Goal: Information Seeking & Learning: Learn about a topic

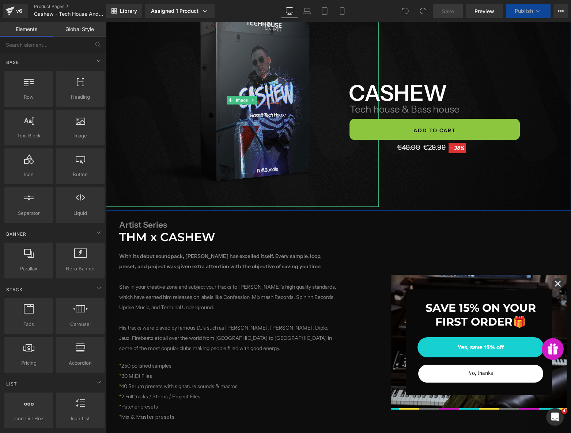
scroll to position [199, 0]
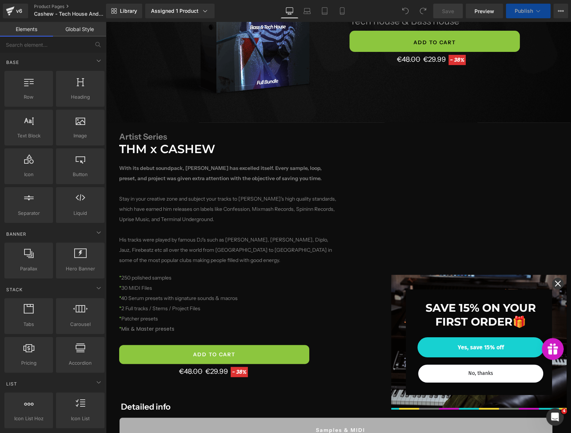
click at [555, 283] on icon "close icon" at bounding box center [558, 284] width 6 height 6
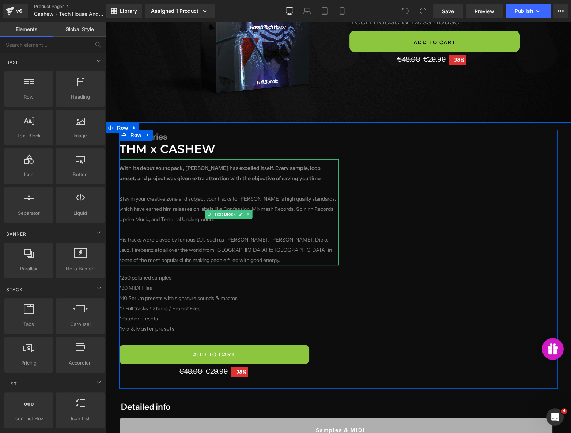
click at [191, 236] on p "With its debut soundpack, [PERSON_NAME] has excelled itself. Every sample, loop…" at bounding box center [228, 214] width 219 height 102
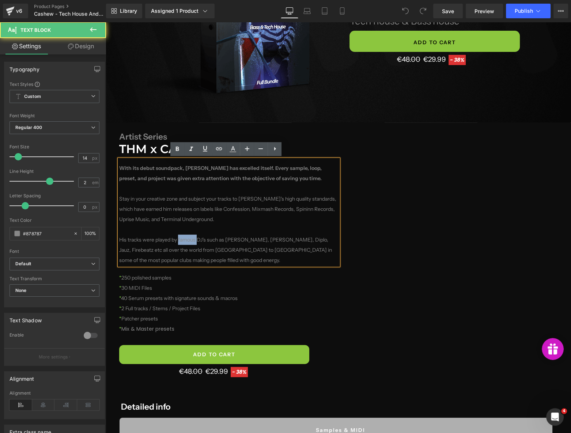
click at [191, 236] on p "With its debut soundpack, [PERSON_NAME] has excelled itself. Every sample, loop…" at bounding box center [228, 214] width 219 height 102
click at [203, 235] on p "With its debut soundpack, [PERSON_NAME] has excelled itself. Every sample, loop…" at bounding box center [228, 214] width 219 height 102
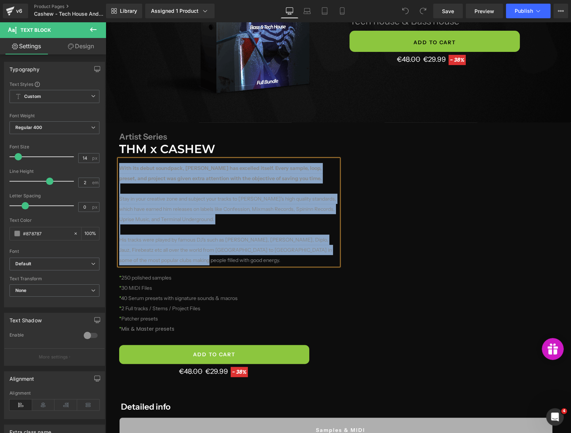
copy p "With its debut soundpack, [PERSON_NAME] has excelled itself. Every sample, loop…"
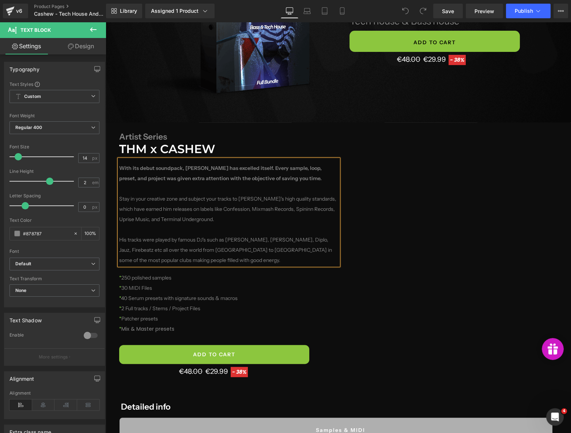
click at [399, 304] on div "Artist Series Heading THM x CASHEW Heading With its debut soundpack, [PERSON_NA…" at bounding box center [338, 259] width 439 height 259
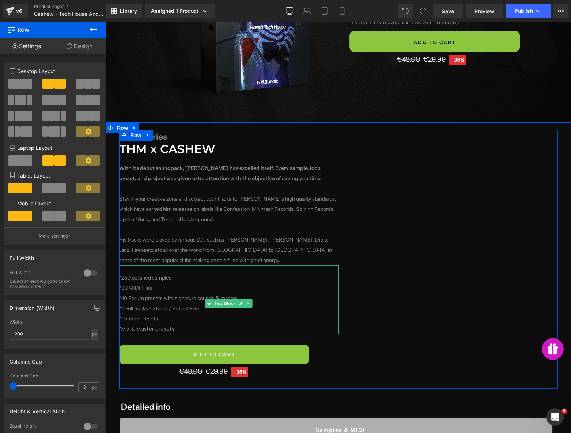
click at [162, 313] on p "* 2 Full tracks / Stems / Project Files" at bounding box center [228, 309] width 219 height 10
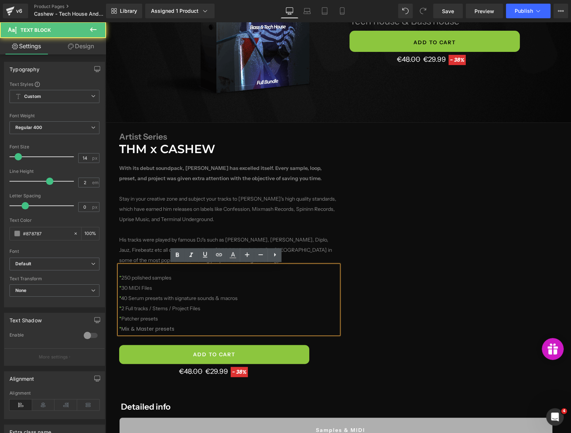
click at [124, 298] on p "* 40 Serum presets with signature sounds & macros" at bounding box center [228, 298] width 219 height 10
click at [167, 313] on p "* 2 Full tracks / Stems / Project Files" at bounding box center [228, 309] width 219 height 10
click at [182, 328] on p "* Patcher presets * Mix & Master presets" at bounding box center [228, 324] width 219 height 20
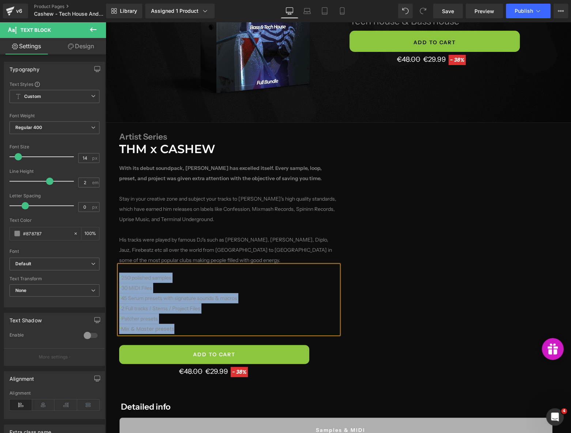
copy div "* 250 polished samples * 30 MIDI Files * 45 Serum presets with signature sounds…"
click at [446, 322] on div "Artist Series Heading THM x CASHEW Heading With its debut soundpack, [PERSON_NA…" at bounding box center [338, 259] width 439 height 259
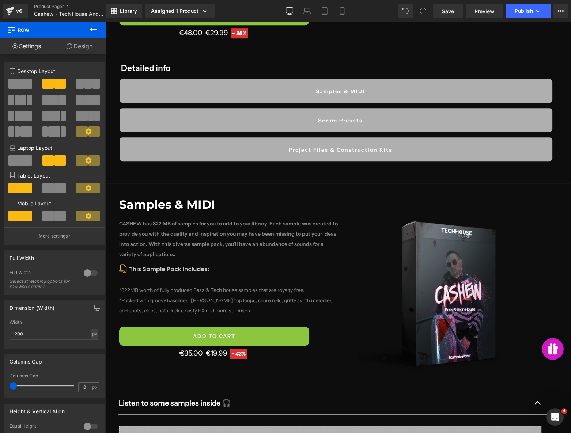
scroll to position [798, 0]
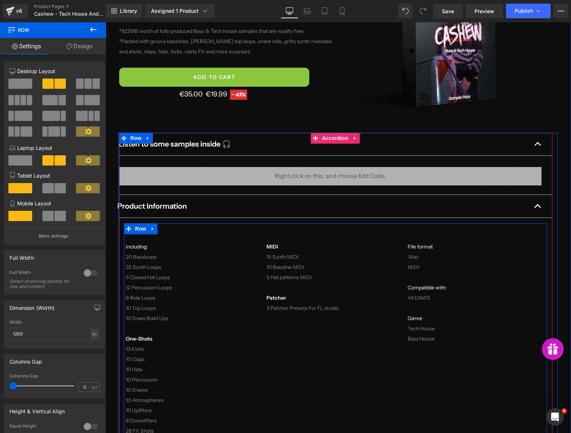
click at [141, 259] on p "20 Bassloops" at bounding box center [193, 257] width 134 height 10
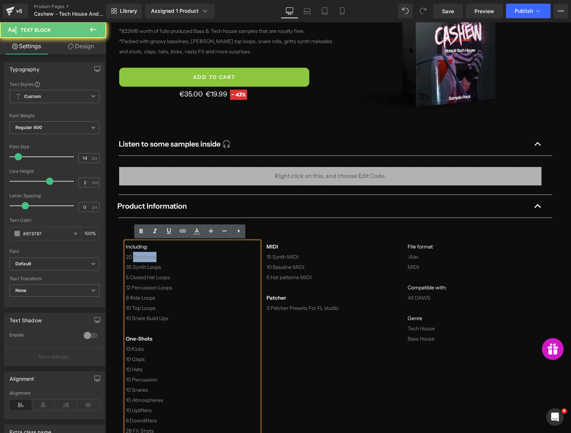
click at [141, 259] on p "20 Bassloops" at bounding box center [193, 257] width 134 height 10
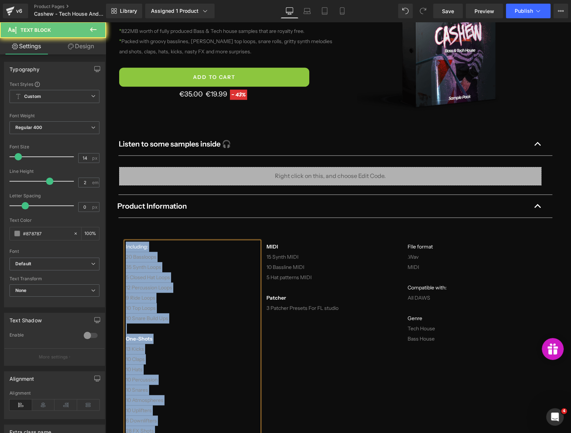
copy div "Including: 20 Bassloops 35 Synth Loops 5 Closed Hat Loops 12 Percussion Loops 9…"
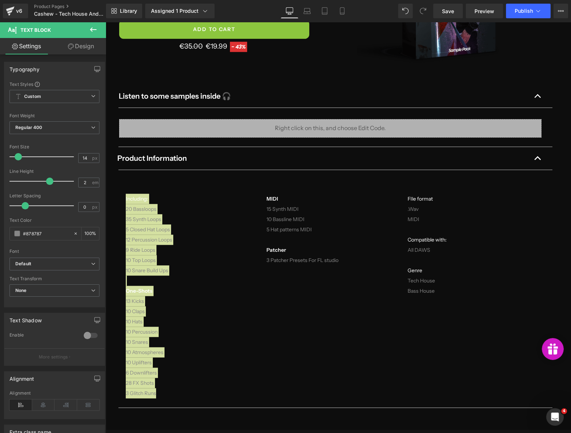
scroll to position [864, 0]
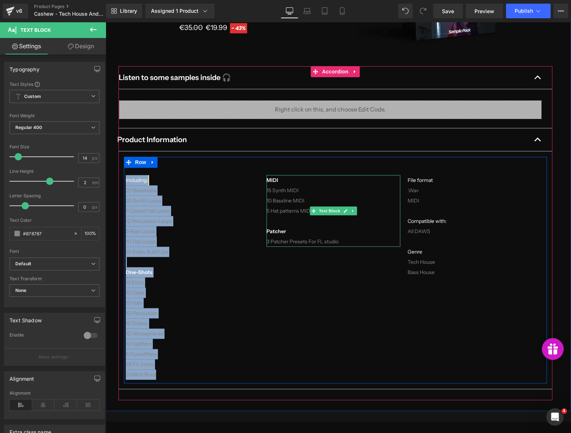
click at [298, 227] on p "Patcher" at bounding box center [334, 231] width 134 height 10
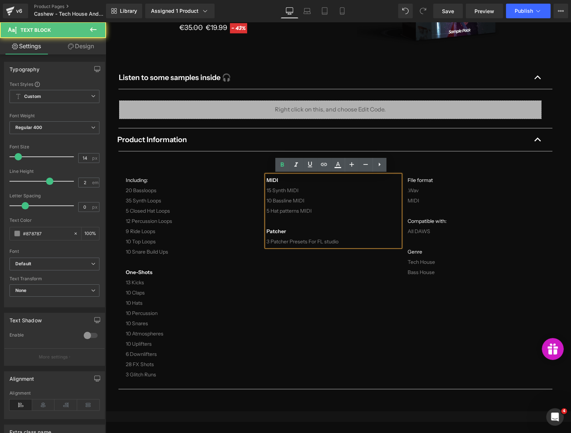
click at [298, 227] on p "Patcher" at bounding box center [334, 231] width 134 height 10
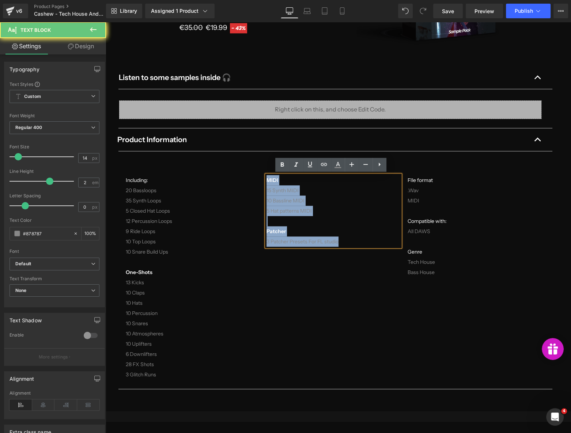
copy div "MIDI 15 Synth MIDI 10 Bassline MIDI 5 Hat patterns MIDI Patcher 3 Patcher Prese…"
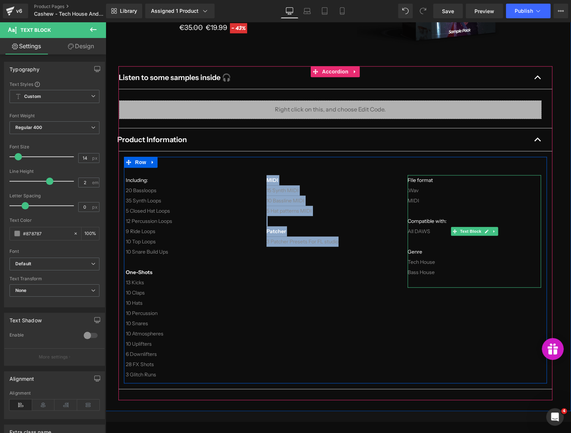
click at [430, 204] on div "FIle format .Wav MIDI Compatible with: All DAWS Genre Tech House Bass House" at bounding box center [475, 231] width 134 height 113
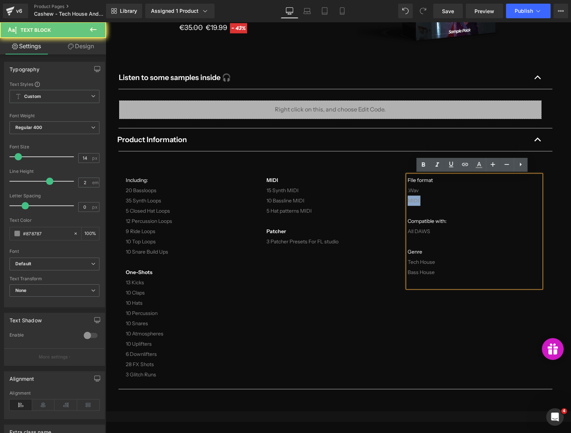
click at [430, 204] on div "FIle format .Wav MIDI Compatible with: All DAWS Genre Tech House Bass House" at bounding box center [475, 231] width 134 height 113
copy div "FIle format .Wav MIDI Compatible with: All DAWS Genre Tech House Bass House"
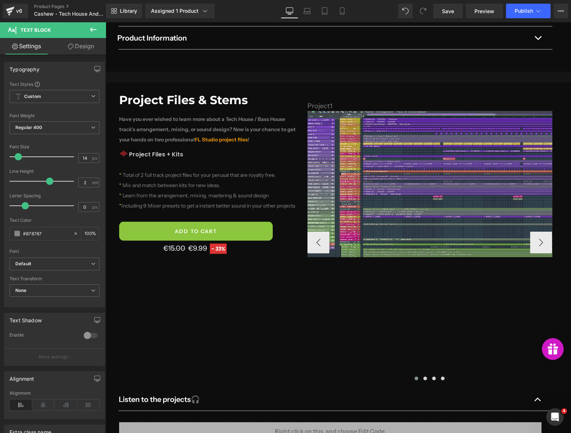
scroll to position [1695, 0]
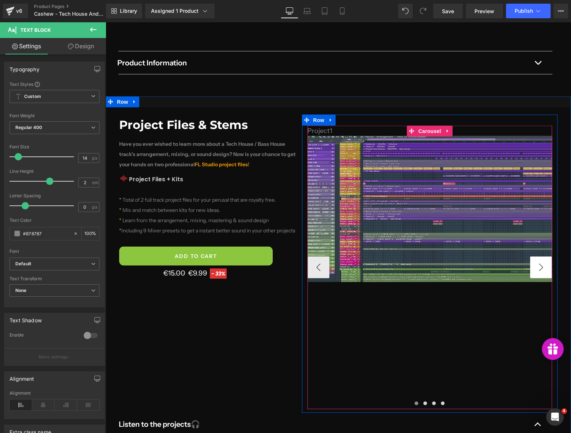
click at [539, 257] on button "›" at bounding box center [541, 268] width 22 height 22
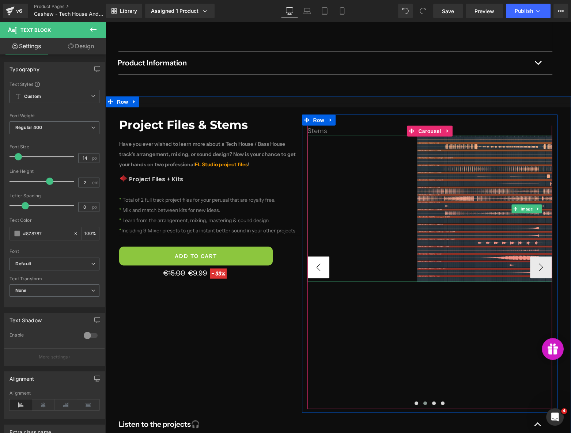
click at [323, 257] on button "‹" at bounding box center [319, 268] width 22 height 22
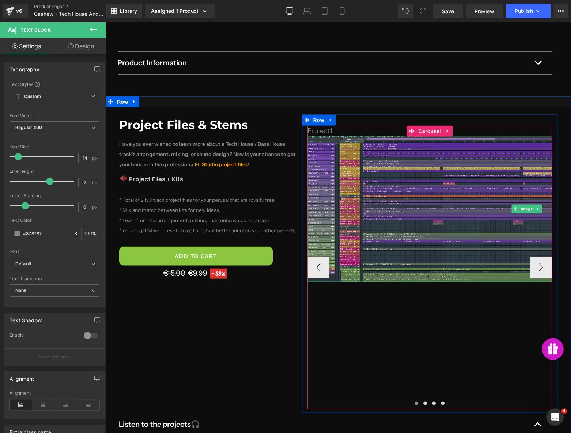
click at [432, 185] on img at bounding box center [527, 209] width 439 height 146
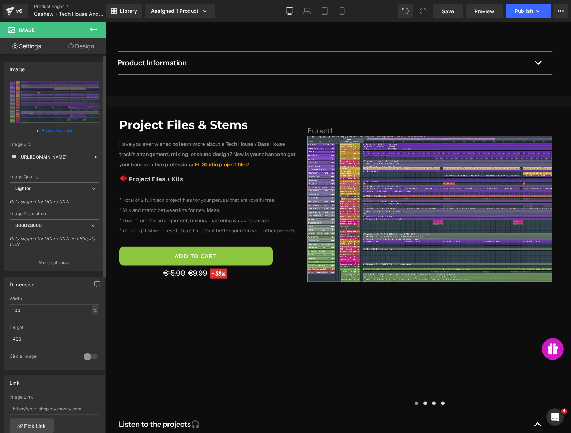
click at [51, 154] on input "[URL][DOMAIN_NAME]" at bounding box center [55, 157] width 90 height 13
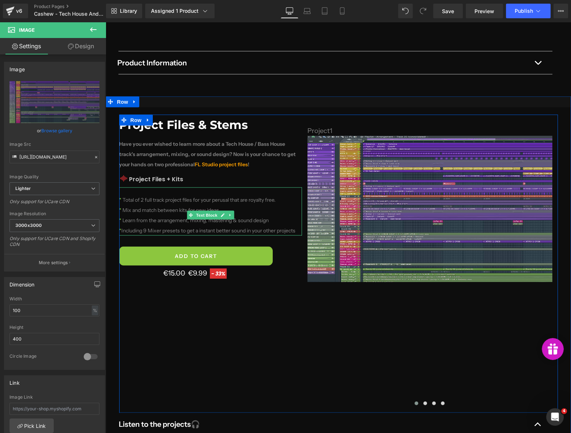
click at [155, 205] on p "* Mix and match between kits for new ideas." at bounding box center [210, 210] width 183 height 10
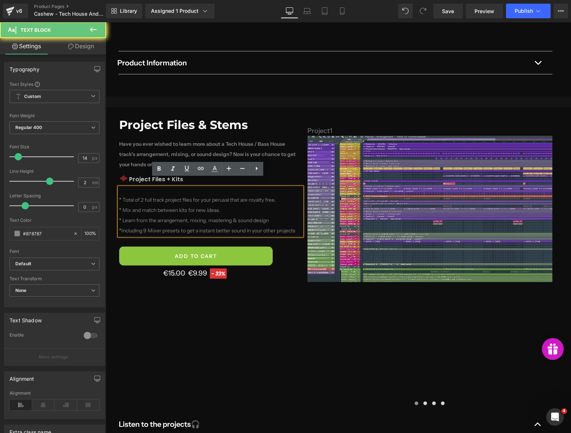
copy div "* Total of 2 full track project files for your perusal that are royalty free. *…"
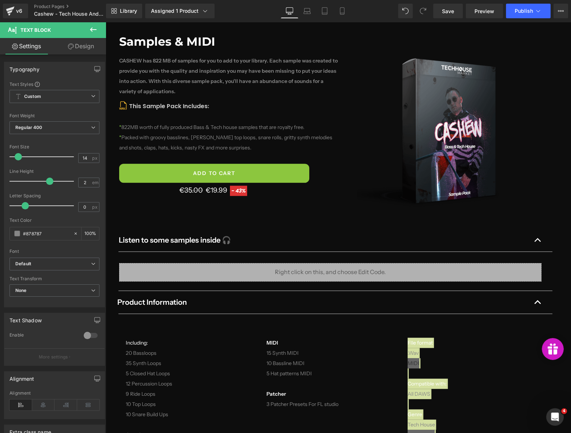
scroll to position [698, 0]
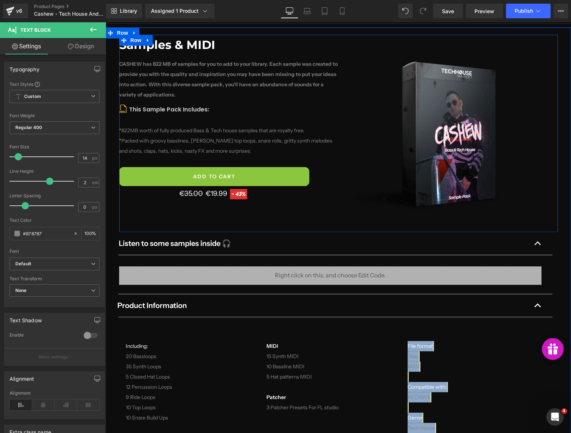
click at [141, 84] on b "CASHEW has 822 MB of samples for you to add to your library. Each sample was cr…" at bounding box center [228, 79] width 219 height 37
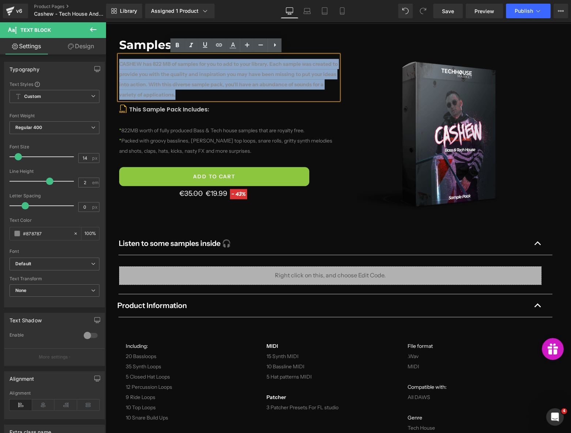
drag, startPoint x: 197, startPoint y: 93, endPoint x: 57, endPoint y: 58, distance: 144.7
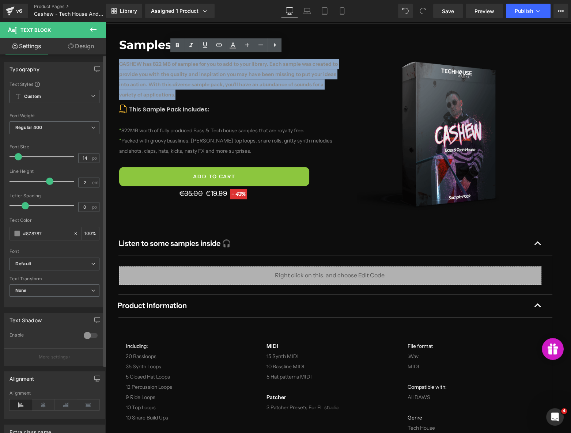
copy b "CASHEW has 822 MB of samples for you to add to your library. Each sample was cr…"
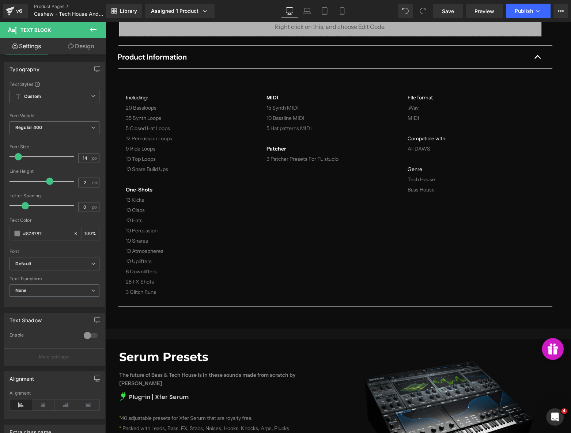
scroll to position [1064, 0]
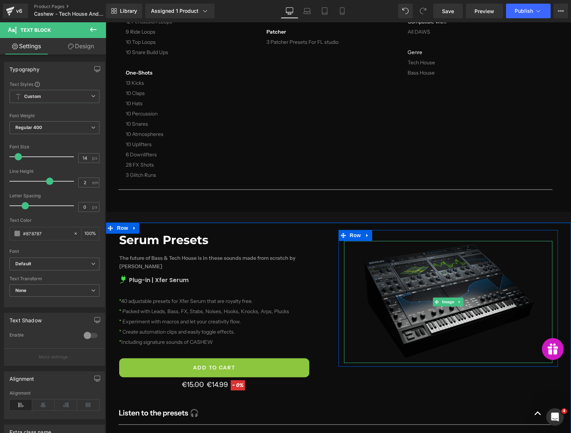
click at [415, 290] on img at bounding box center [448, 302] width 183 height 122
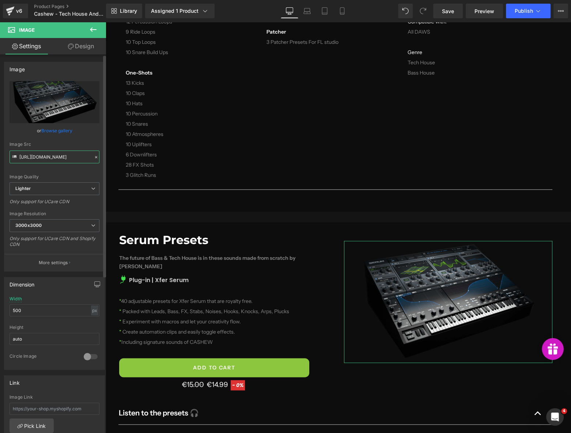
click at [42, 156] on input "[URL][DOMAIN_NAME]" at bounding box center [55, 157] width 90 height 13
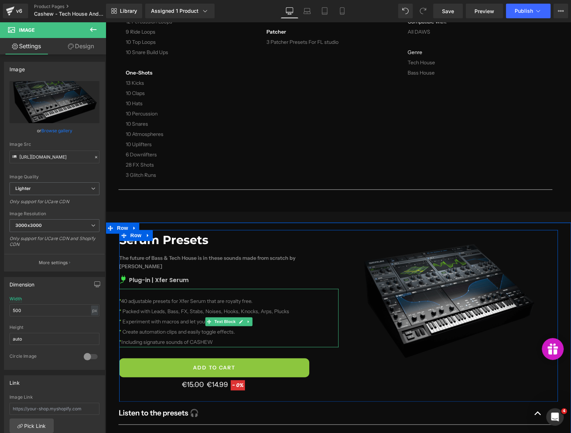
click at [170, 327] on p "* Create automation clips and easily toggle effects." at bounding box center [228, 332] width 219 height 10
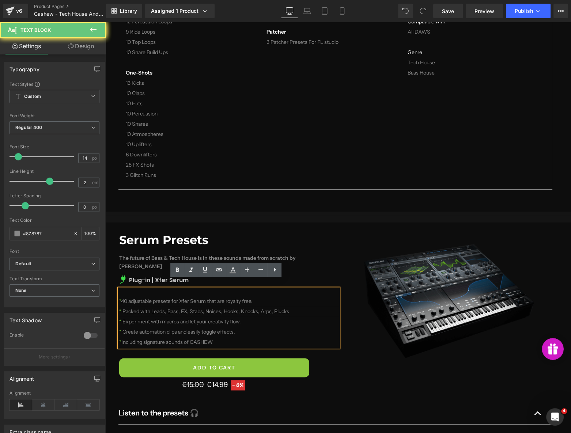
copy div "* 40 adjustable presets for Xfer Serum that are royalty free. * Packed with Lea…"
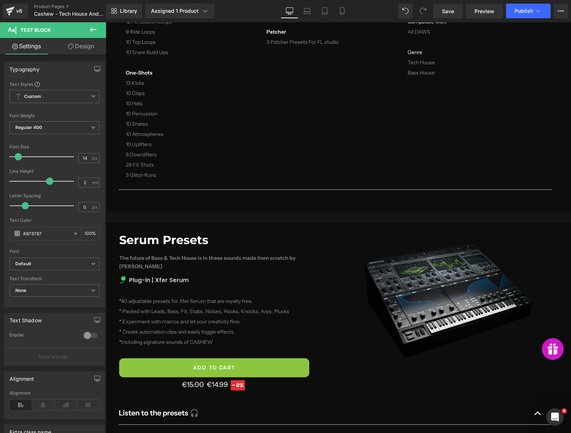
click at [362, 374] on div "Serum Presets Heading The future of Bass & Tech House is in these sounds made f…" at bounding box center [338, 316] width 439 height 172
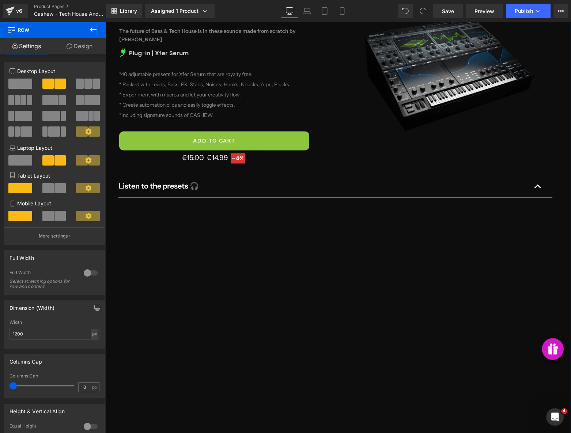
scroll to position [1296, 0]
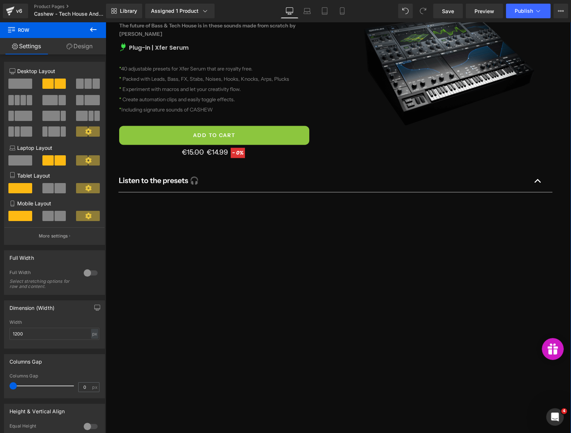
click at [331, 317] on div at bounding box center [335, 325] width 412 height 232
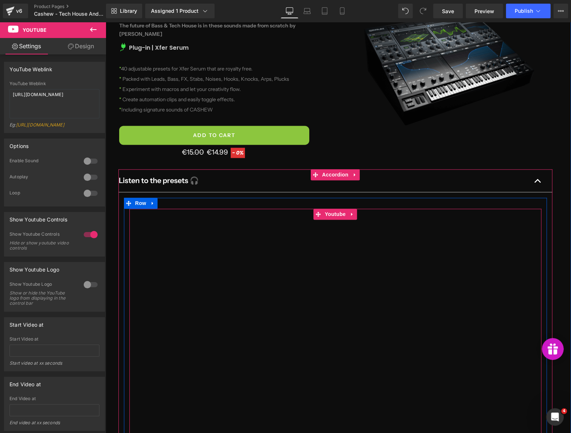
click at [334, 209] on div at bounding box center [335, 325] width 412 height 232
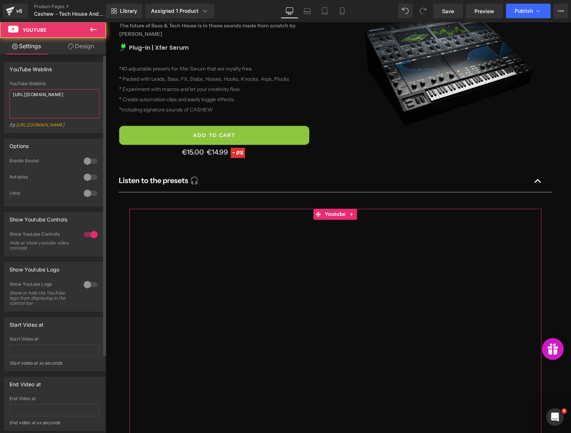
click at [52, 101] on textarea "[URL][DOMAIN_NAME]" at bounding box center [55, 103] width 90 height 29
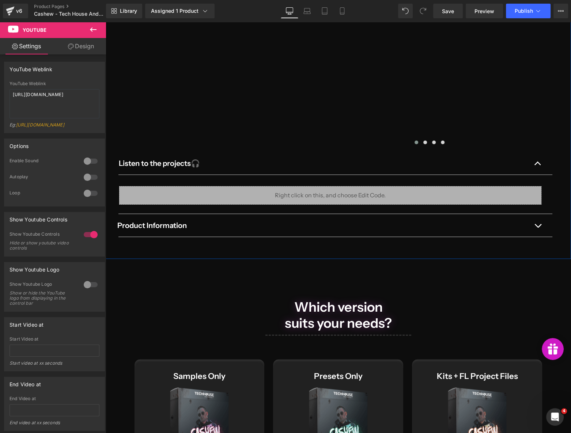
scroll to position [1961, 0]
